Goal: Find specific page/section: Find specific page/section

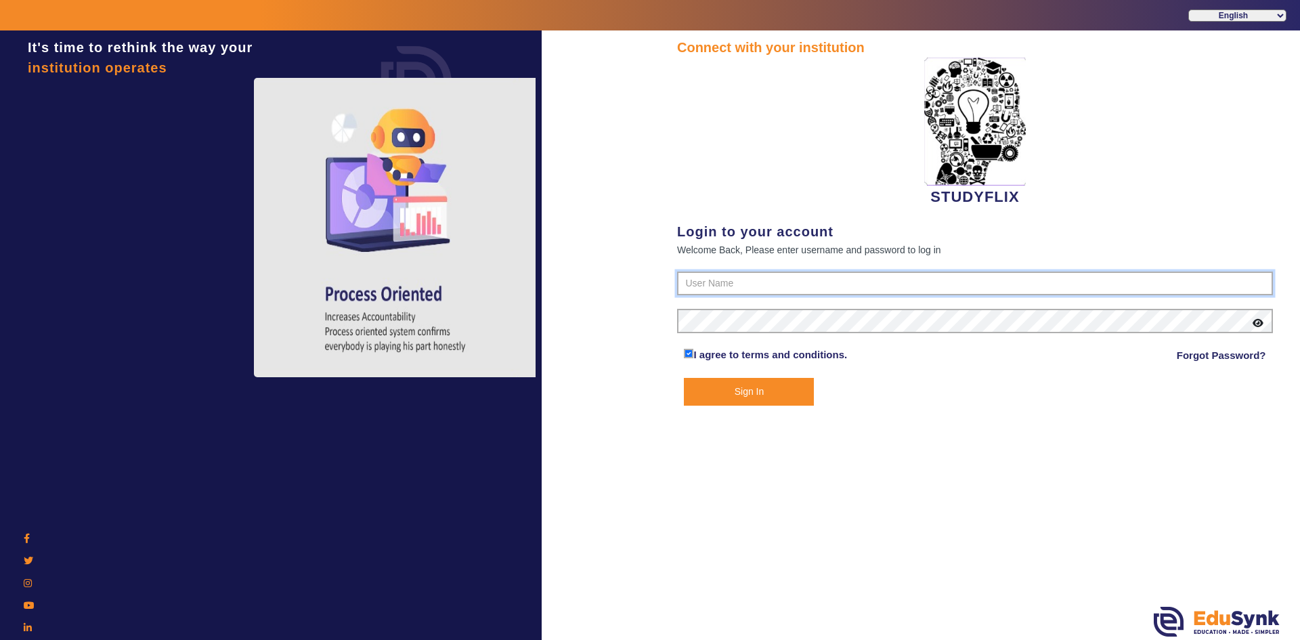
type input "6354922771"
click at [776, 384] on button "Sign In" at bounding box center [749, 392] width 130 height 28
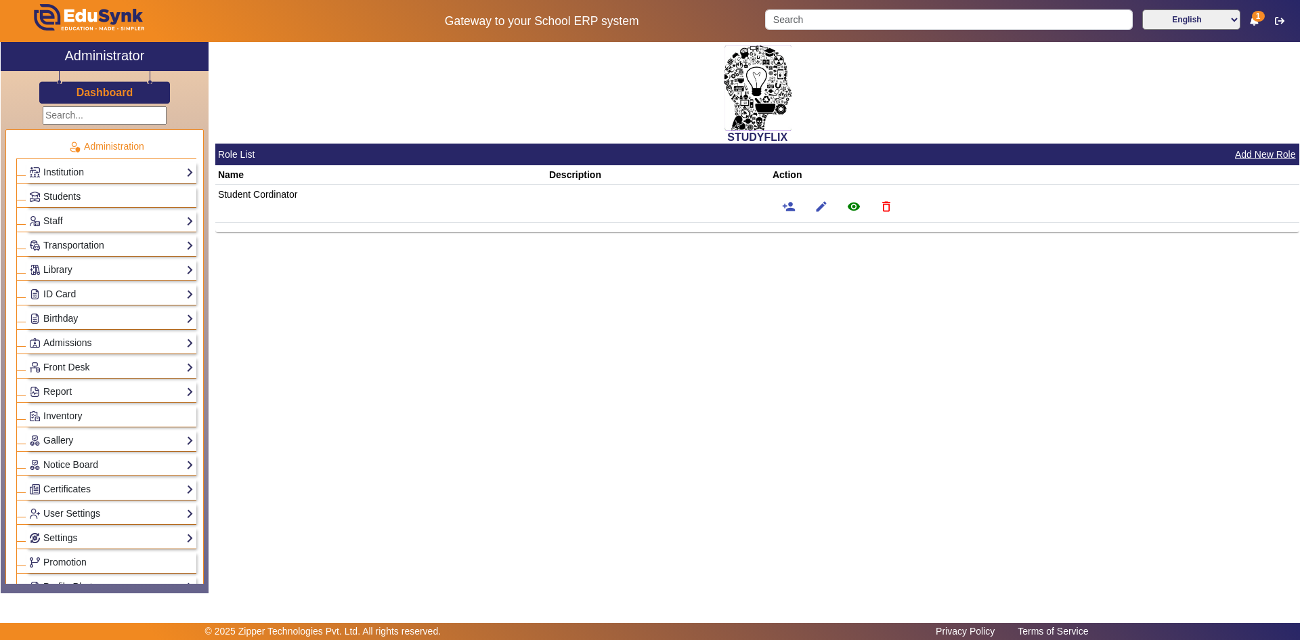
click at [89, 196] on link "Students" at bounding box center [111, 197] width 165 height 16
click at [70, 196] on span "Students" at bounding box center [61, 196] width 37 height 11
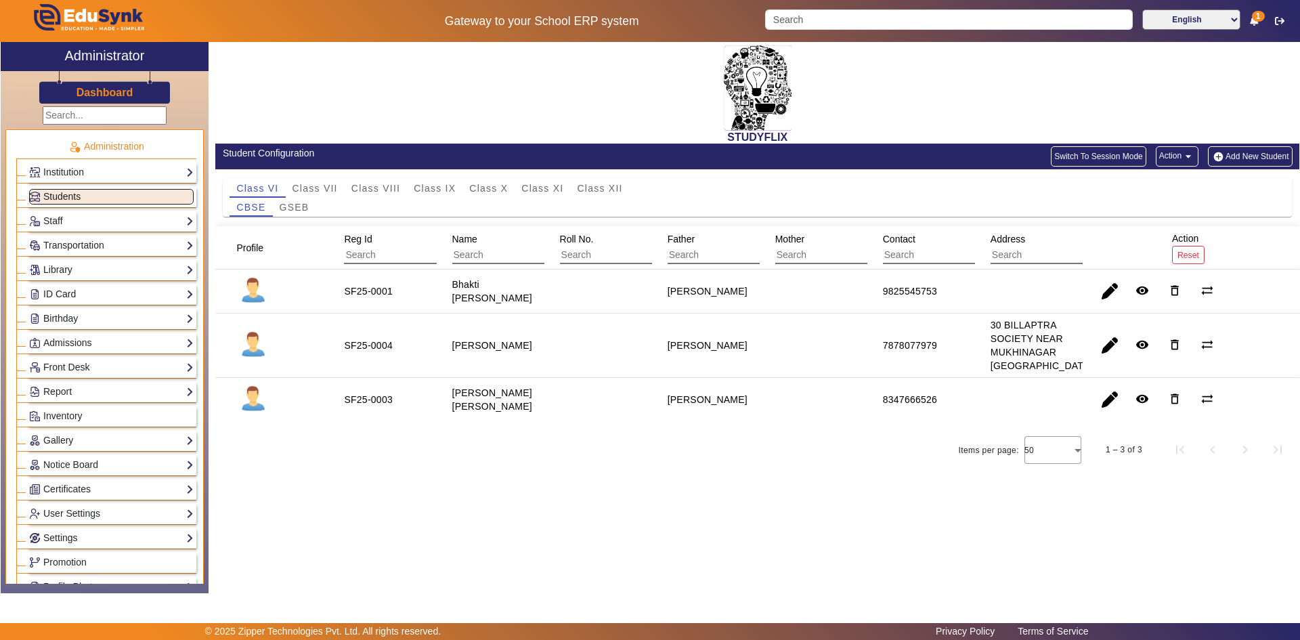
click at [77, 196] on span "Students" at bounding box center [61, 196] width 37 height 11
click at [557, 192] on span "Class XI" at bounding box center [542, 188] width 42 height 9
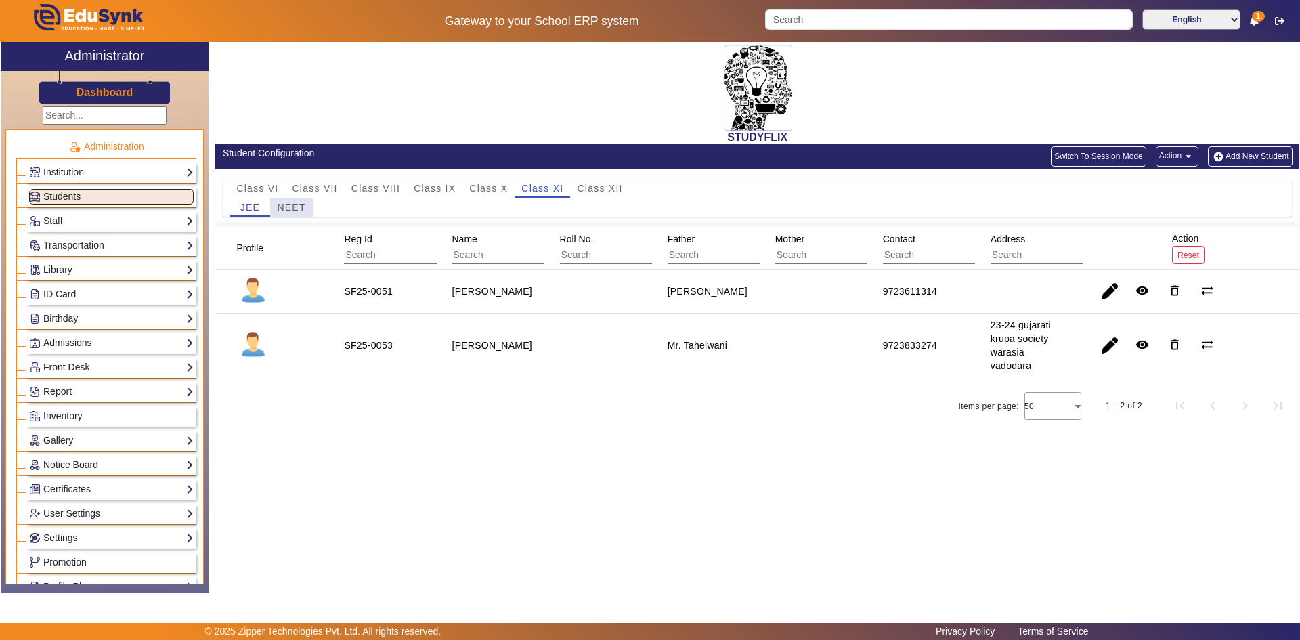
click at [288, 212] on span "NEET" at bounding box center [291, 206] width 28 height 9
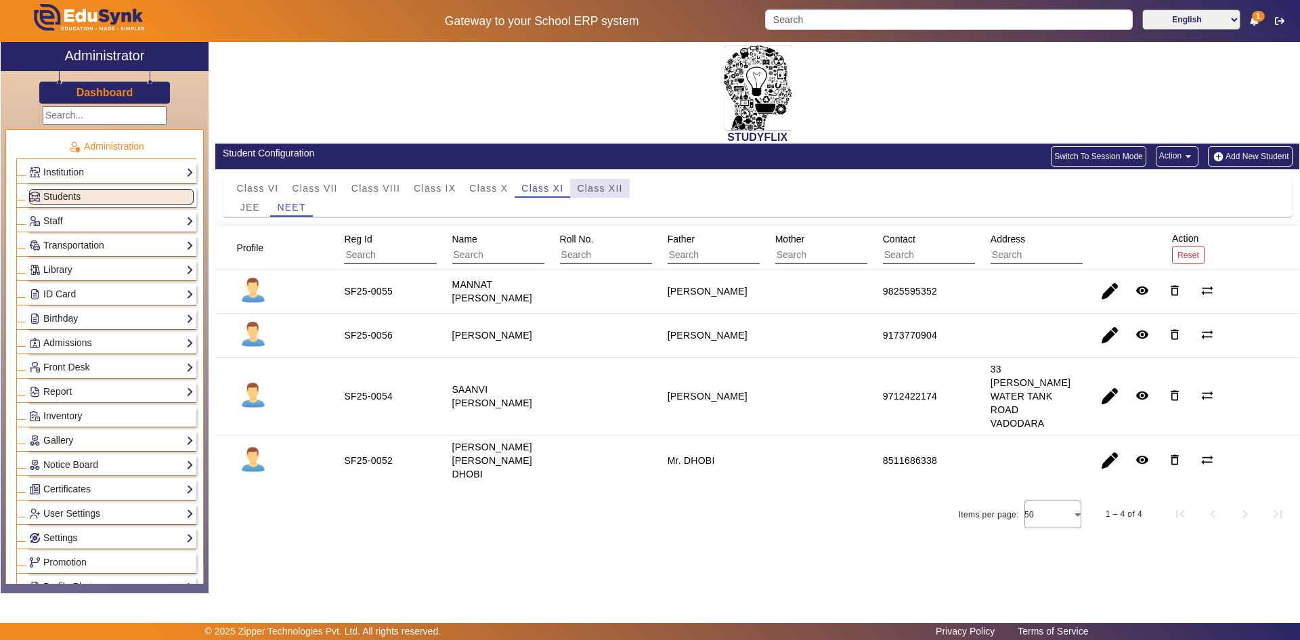
click at [593, 186] on span "Class XII" at bounding box center [599, 188] width 45 height 9
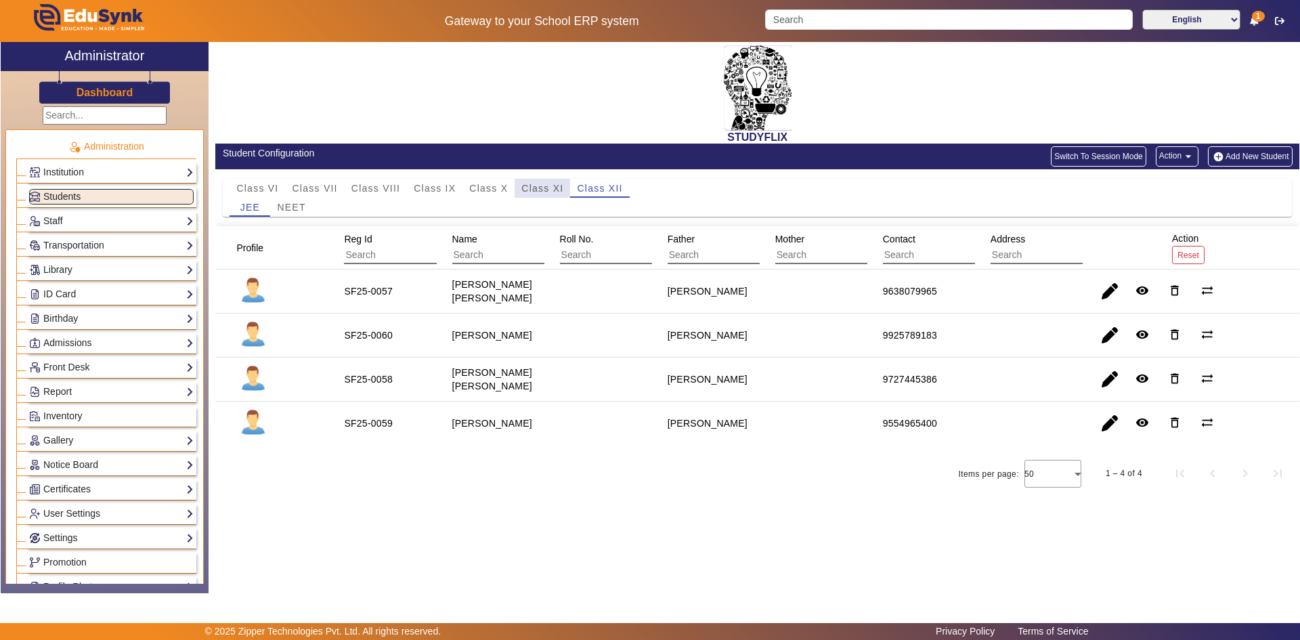
click at [520, 188] on div "Class XI" at bounding box center [543, 188] width 56 height 19
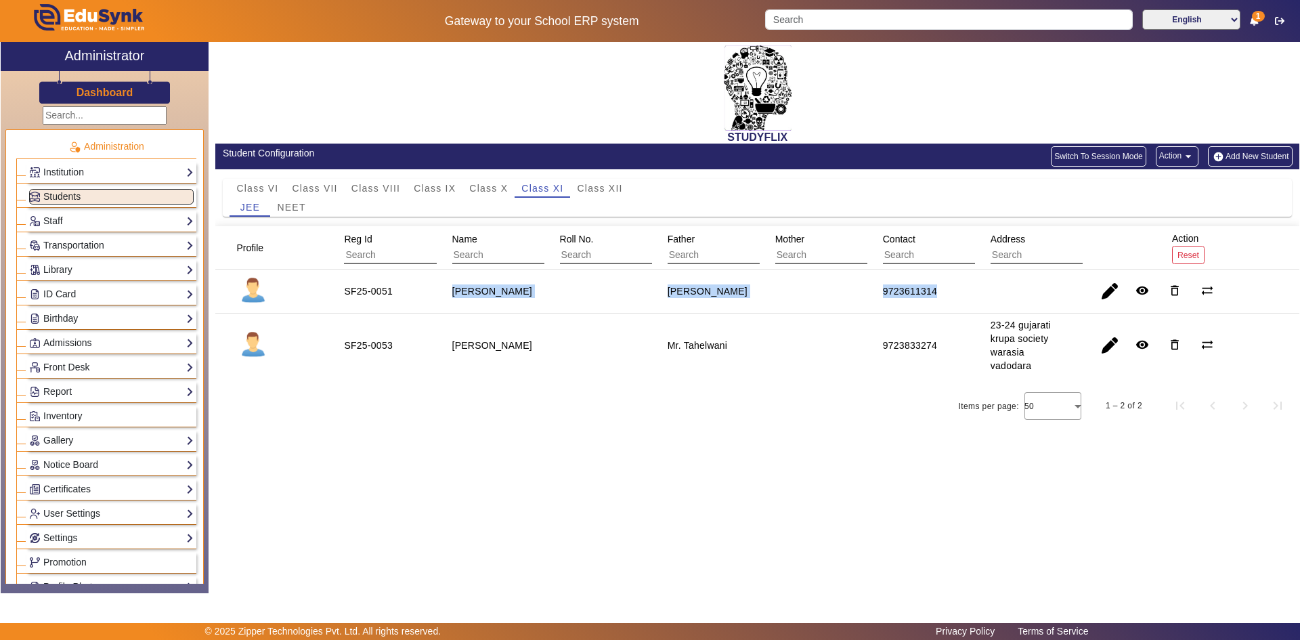
drag, startPoint x: 436, startPoint y: 287, endPoint x: 949, endPoint y: 284, distance: 512.6
click at [949, 284] on mat-row "SF25-0051 [PERSON_NAME] [PERSON_NAME] 9723611314 remove_red_eye delete_outline …" at bounding box center [757, 292] width 1084 height 44
click at [681, 190] on div "Class VI Class VII Class VIII Class IX Class X Class XI Class XII" at bounding box center [758, 188] width 1056 height 19
click at [620, 188] on span "Class XII" at bounding box center [599, 188] width 45 height 9
